Goal: Transaction & Acquisition: Purchase product/service

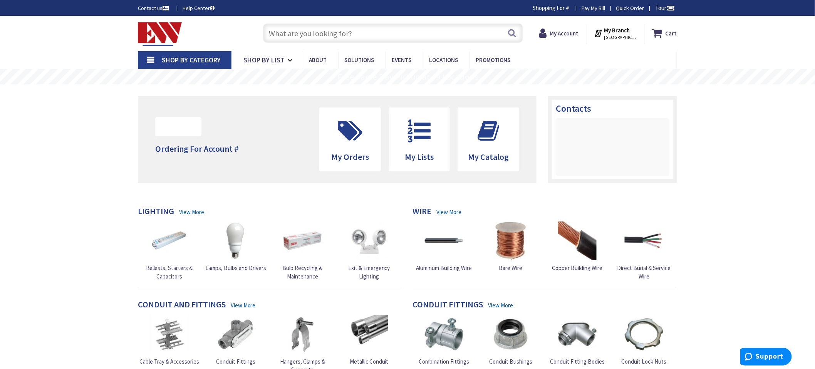
type input "[GEOGRAPHIC_DATA][PERSON_NAME], [GEOGRAPHIC_DATA]"
click at [277, 34] on input "text" at bounding box center [393, 32] width 260 height 19
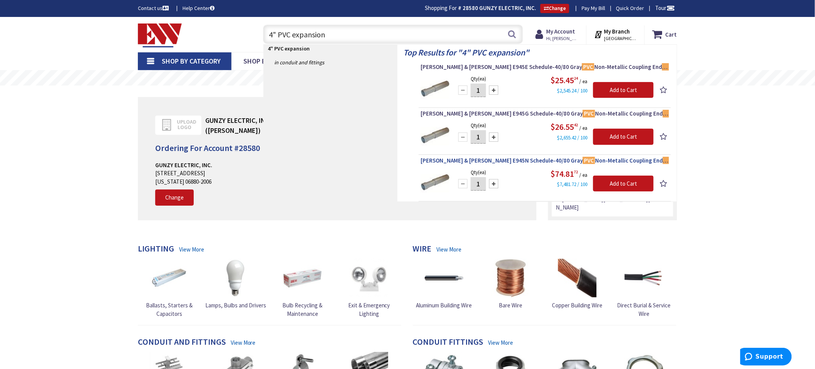
type input "4" PVC expansion"
click at [433, 161] on span "[PERSON_NAME] & [PERSON_NAME] E945N Schedule-40/80 Gray PVC Non-Metallic Coupli…" at bounding box center [545, 161] width 248 height 8
